Goal: Communication & Community: Answer question/provide support

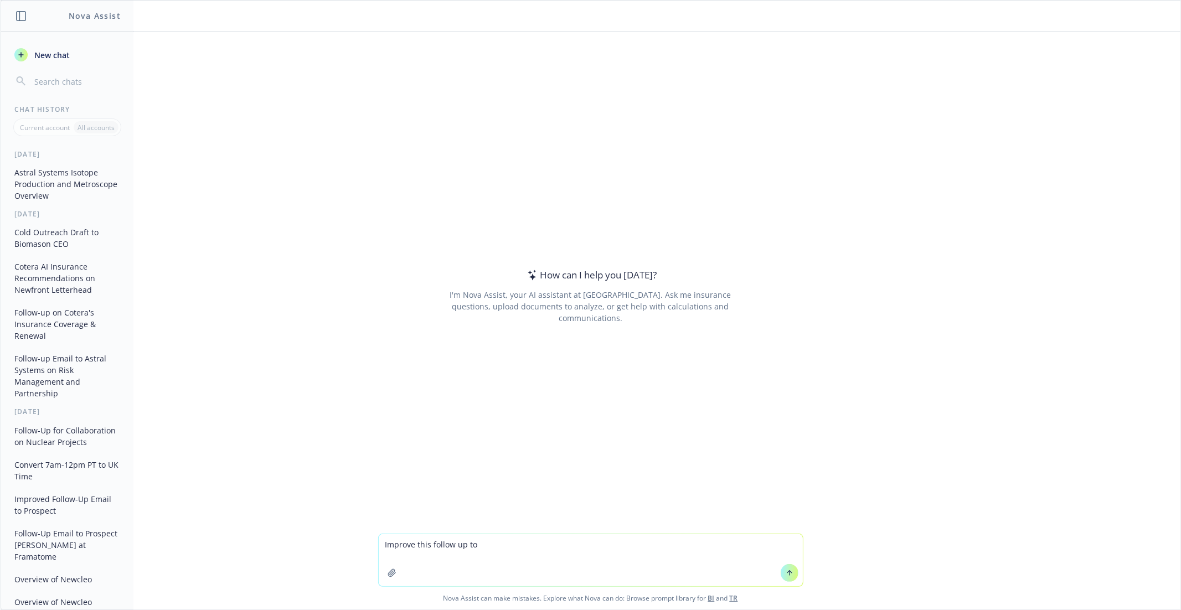
click at [488, 541] on textarea "Improve this follow up to" at bounding box center [591, 560] width 424 height 52
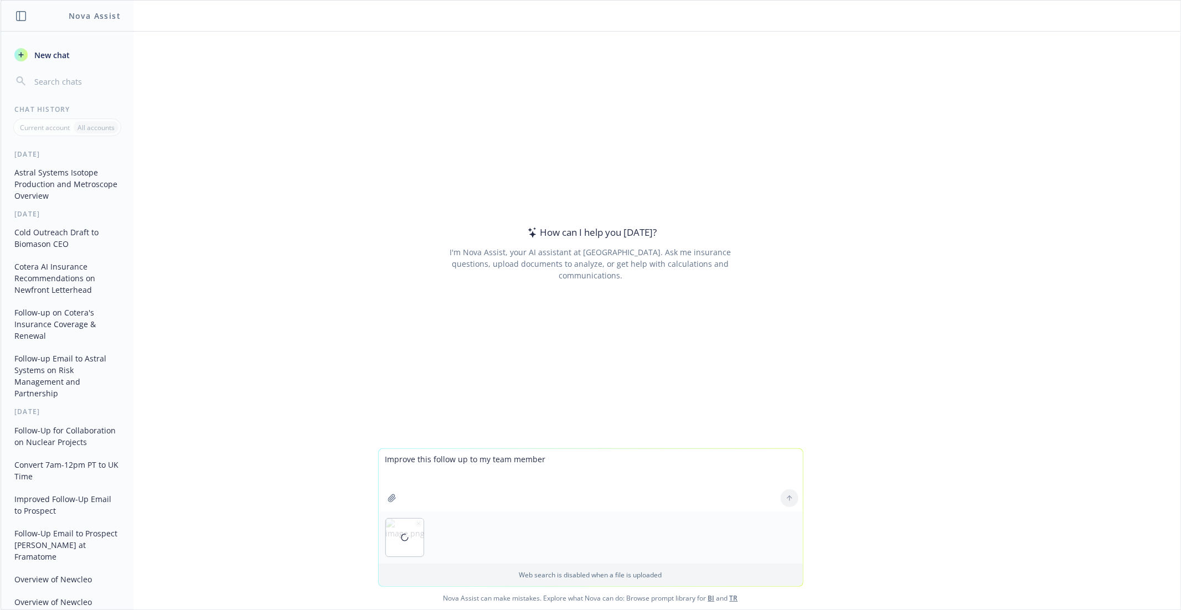
click at [419, 525] on div at bounding box center [405, 538] width 38 height 38
click at [418, 523] on icon "button" at bounding box center [419, 524] width 6 height 6
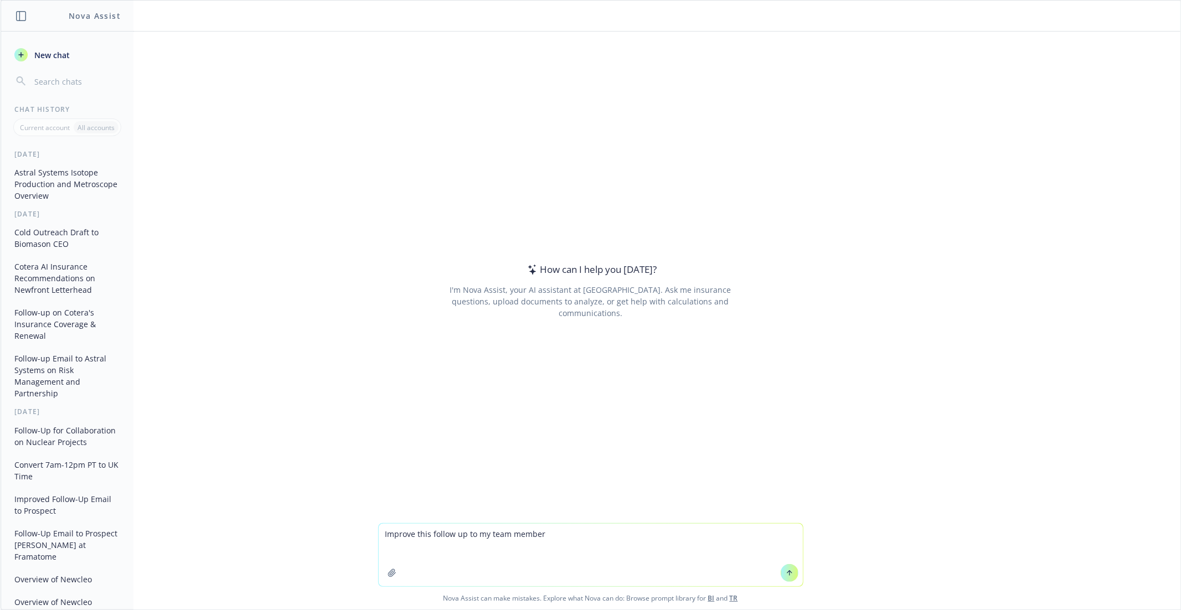
click at [394, 552] on textarea "Improve this follow up to my team member" at bounding box center [591, 555] width 424 height 63
paste textarea "Lo Ipsumdo, S amet cons adi’el seddoe te incidid utla et do magn aliq! Enima m …"
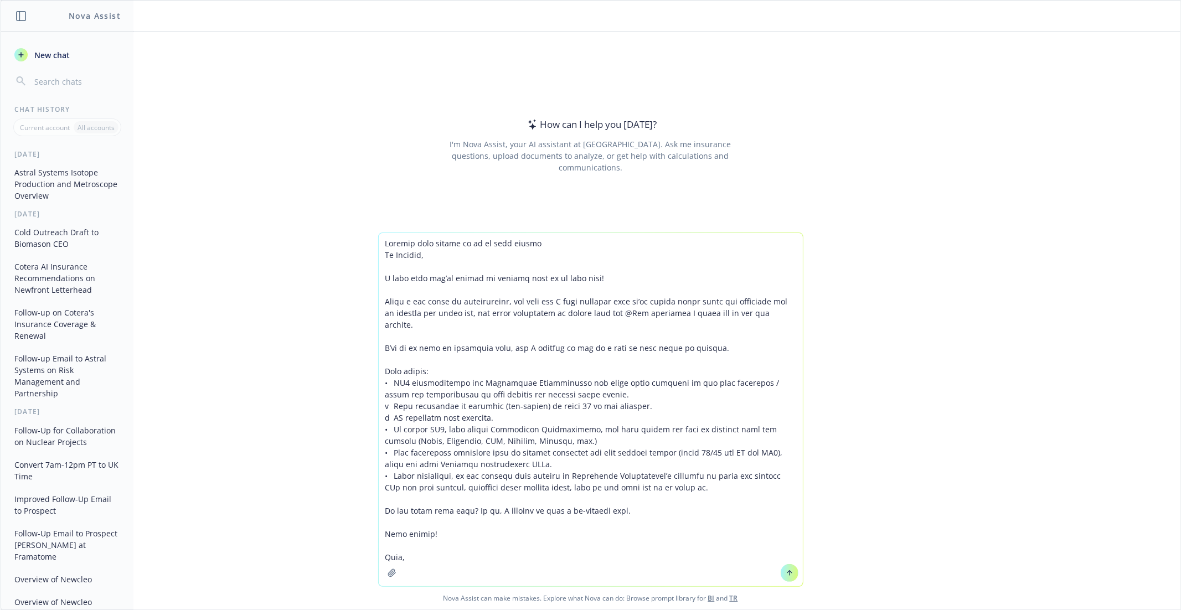
type textarea "Loremip dolo sitame co ad el sedd eiusmo Te Incidid, U labo etdo mag’al enimad …"
click at [793, 568] on button at bounding box center [789, 573] width 18 height 18
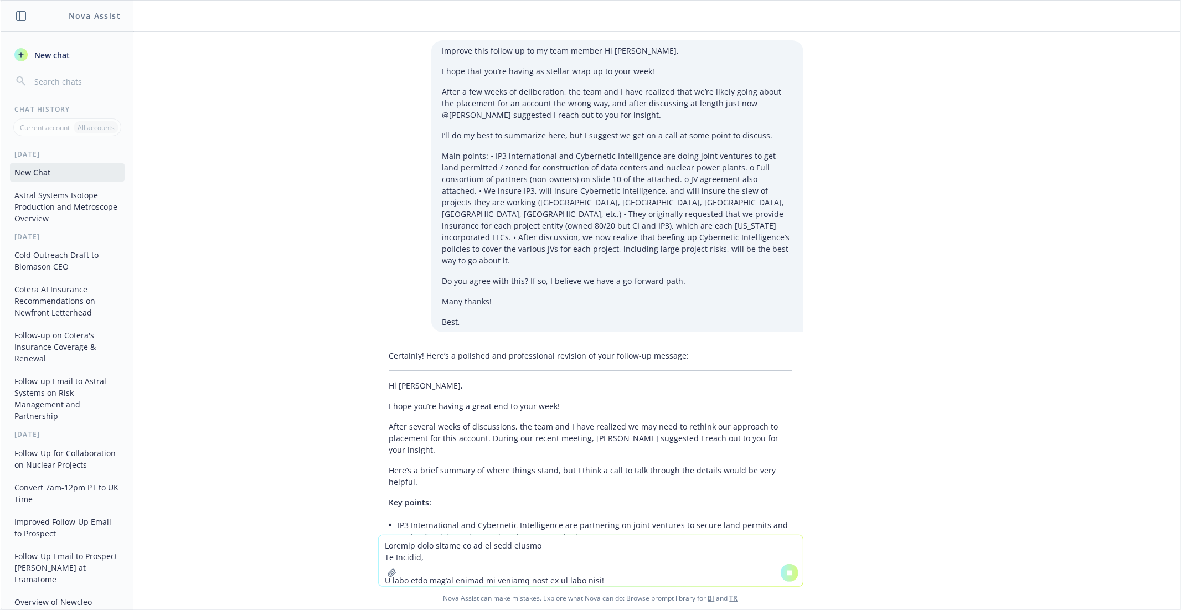
scroll to position [53, 0]
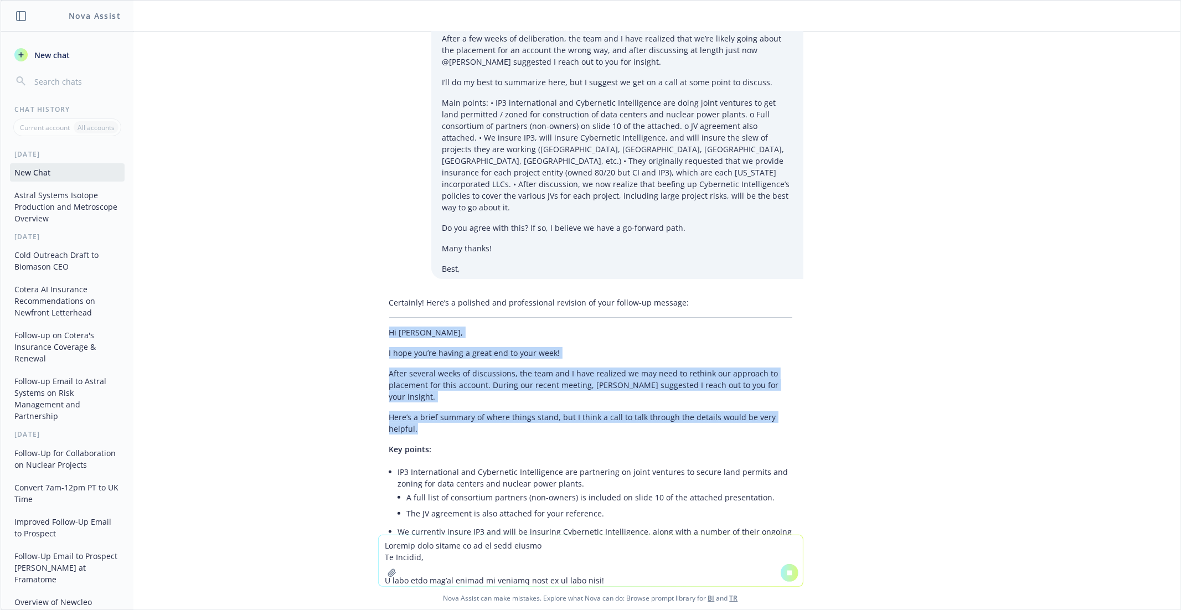
click at [517, 432] on div "Certainly! Here’s a polished and professional revision of your follow-up messag…" at bounding box center [590, 457] width 425 height 330
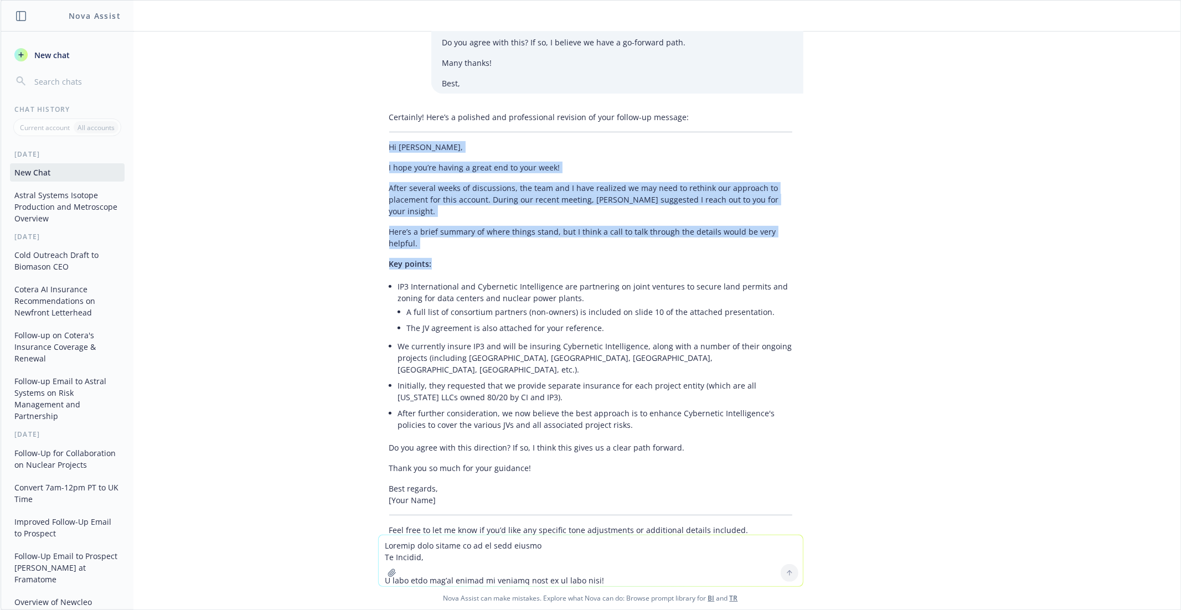
scroll to position [242, 0]
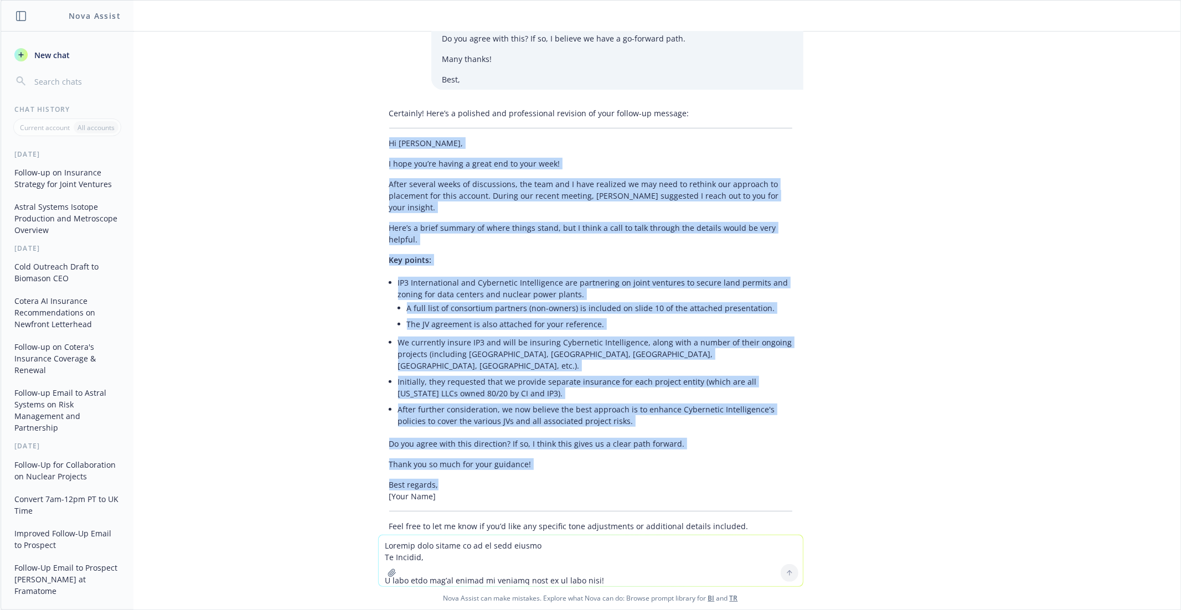
click at [468, 479] on p "Best regards, [Your Name]" at bounding box center [590, 490] width 403 height 23
copy div "Lo Ipsumdo, S amet con’ad elitse d eiusm tem in utla etdo! Magna aliquae admin …"
